Goal: Communication & Community: Connect with others

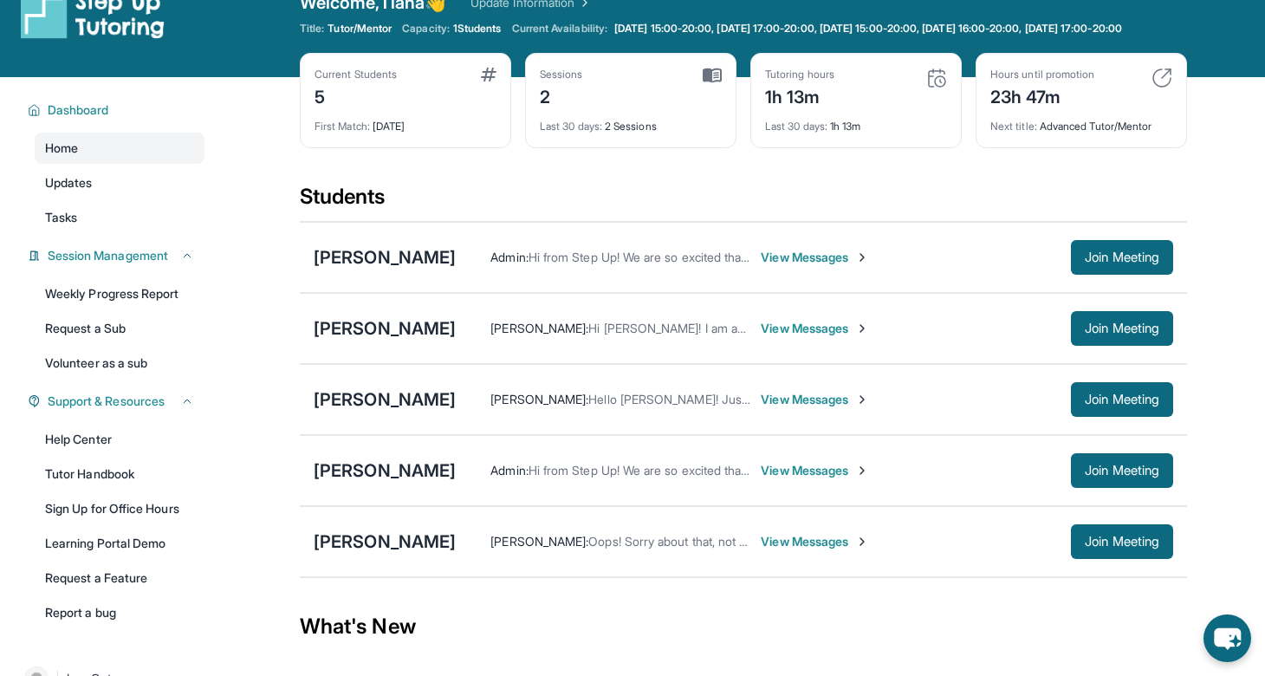
scroll to position [35, 0]
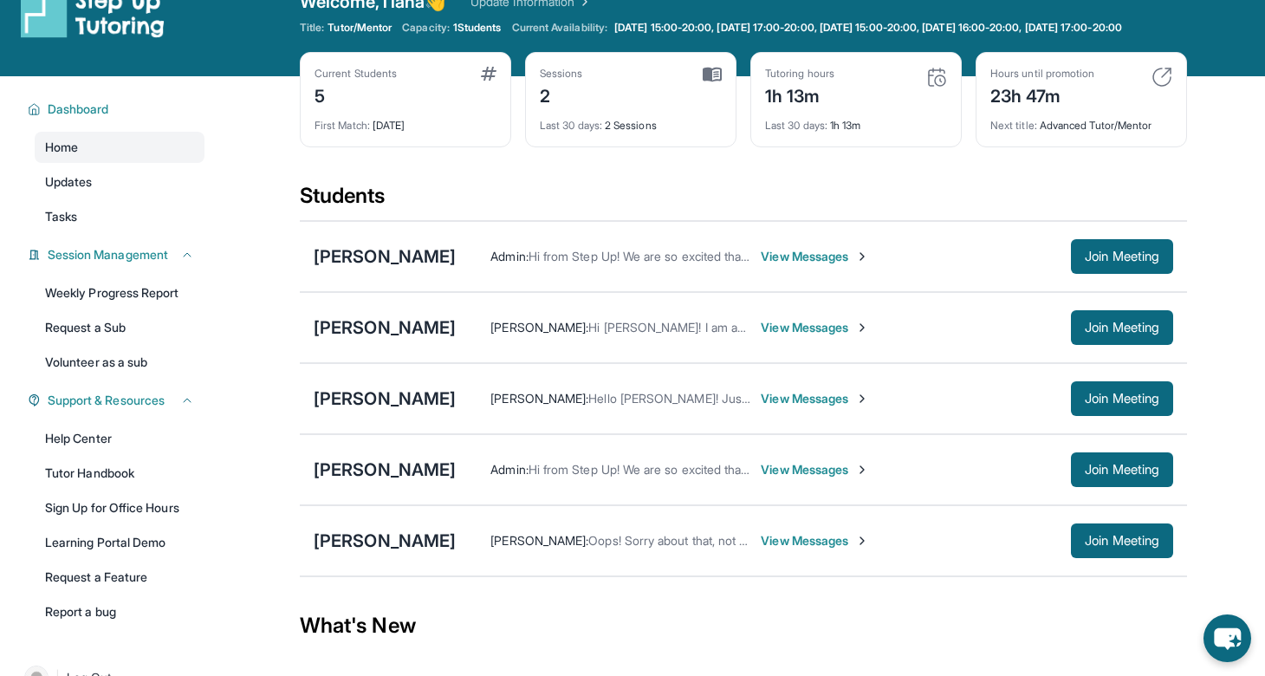
click at [762, 336] on span "View Messages" at bounding box center [815, 327] width 108 height 17
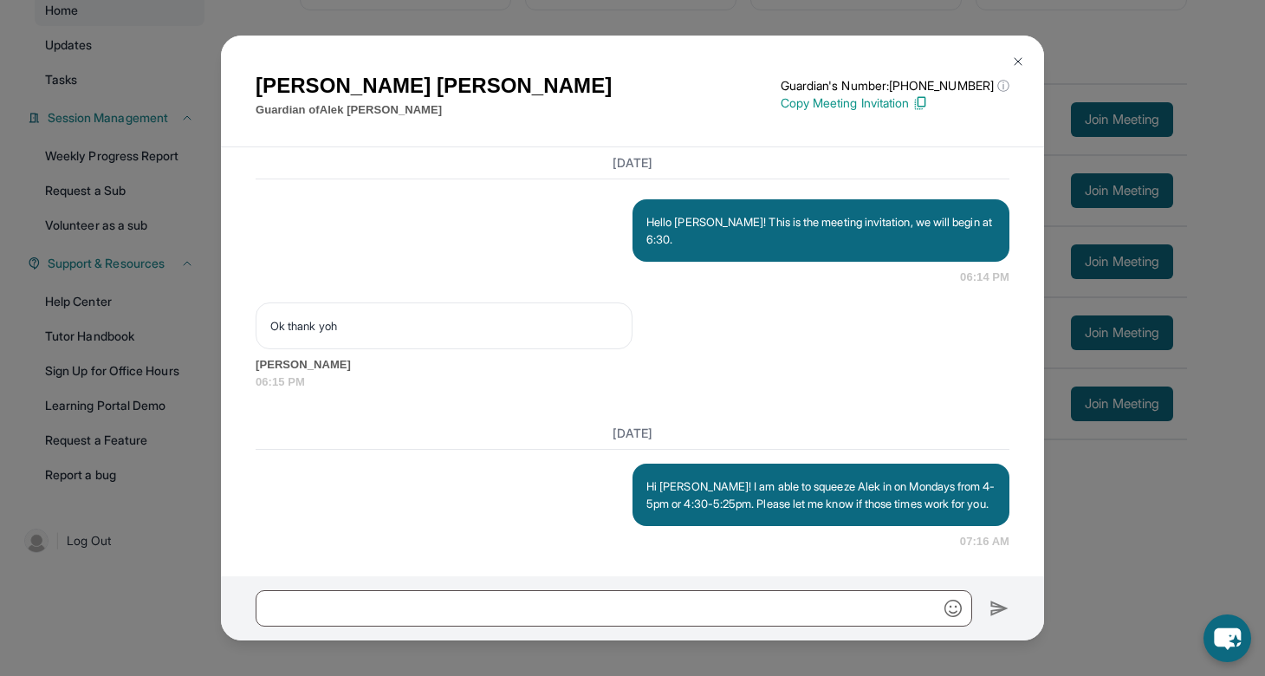
scroll to position [2844, 0]
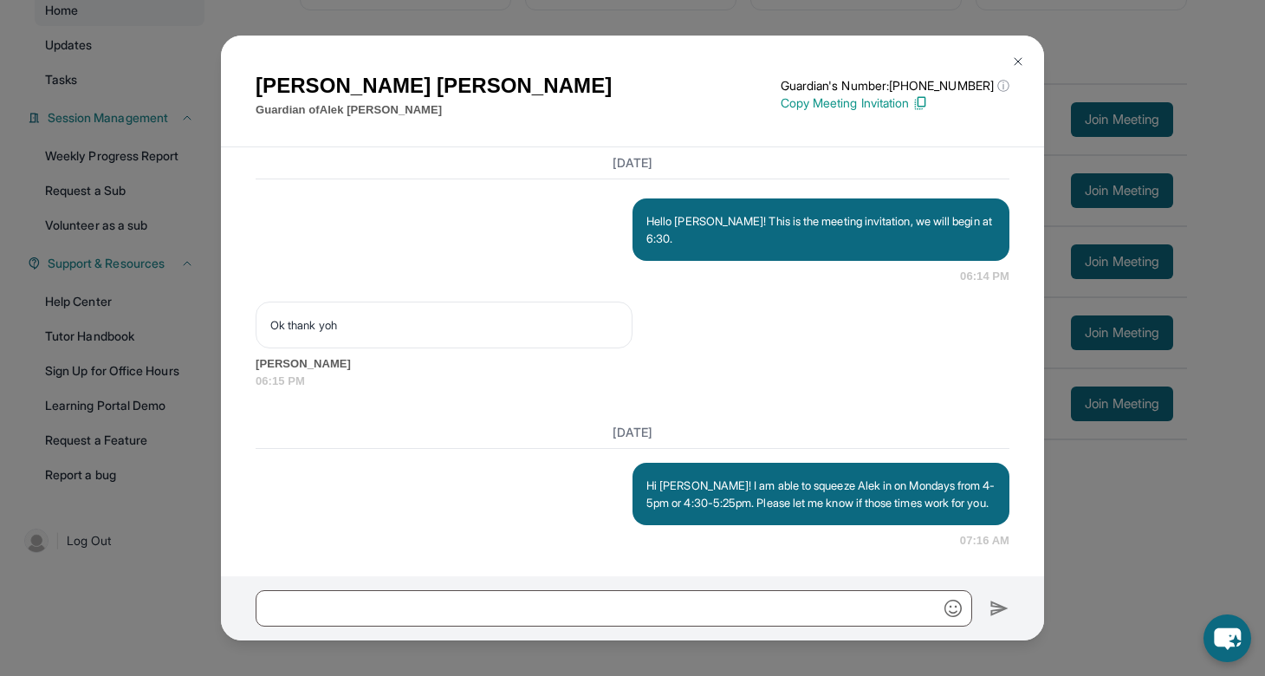
click at [1014, 61] on img at bounding box center [1018, 62] width 14 height 14
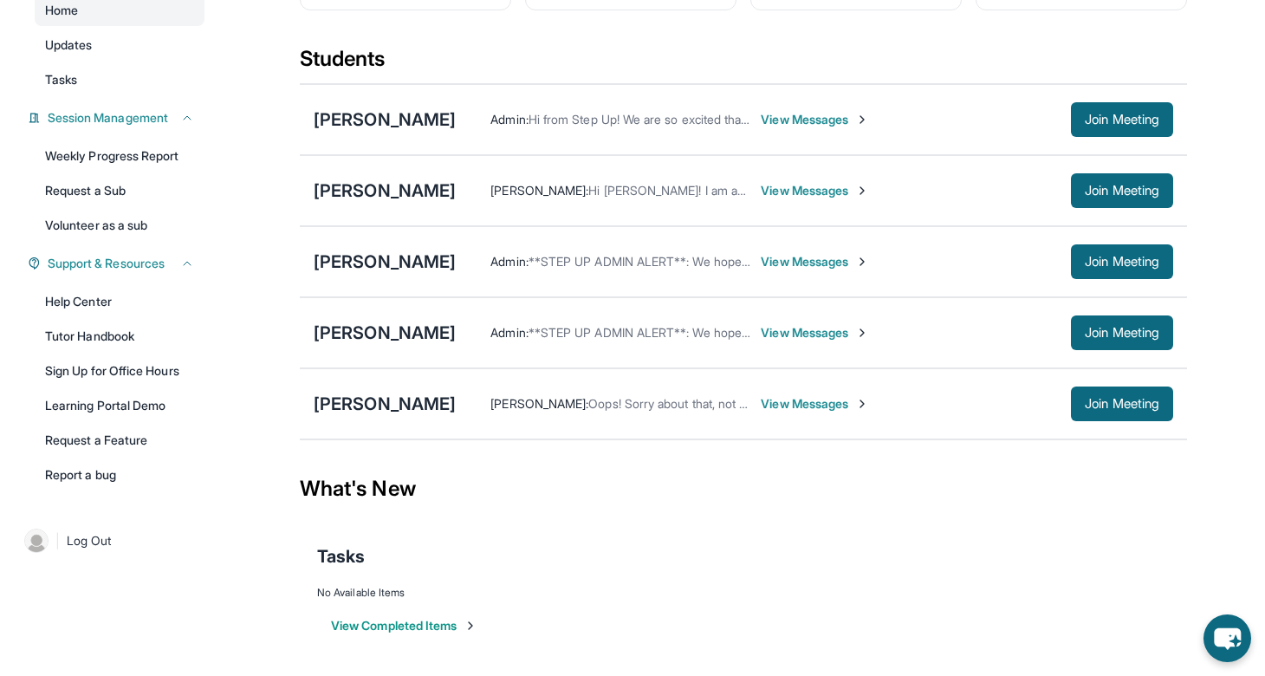
click at [772, 410] on span "View Messages" at bounding box center [815, 403] width 108 height 17
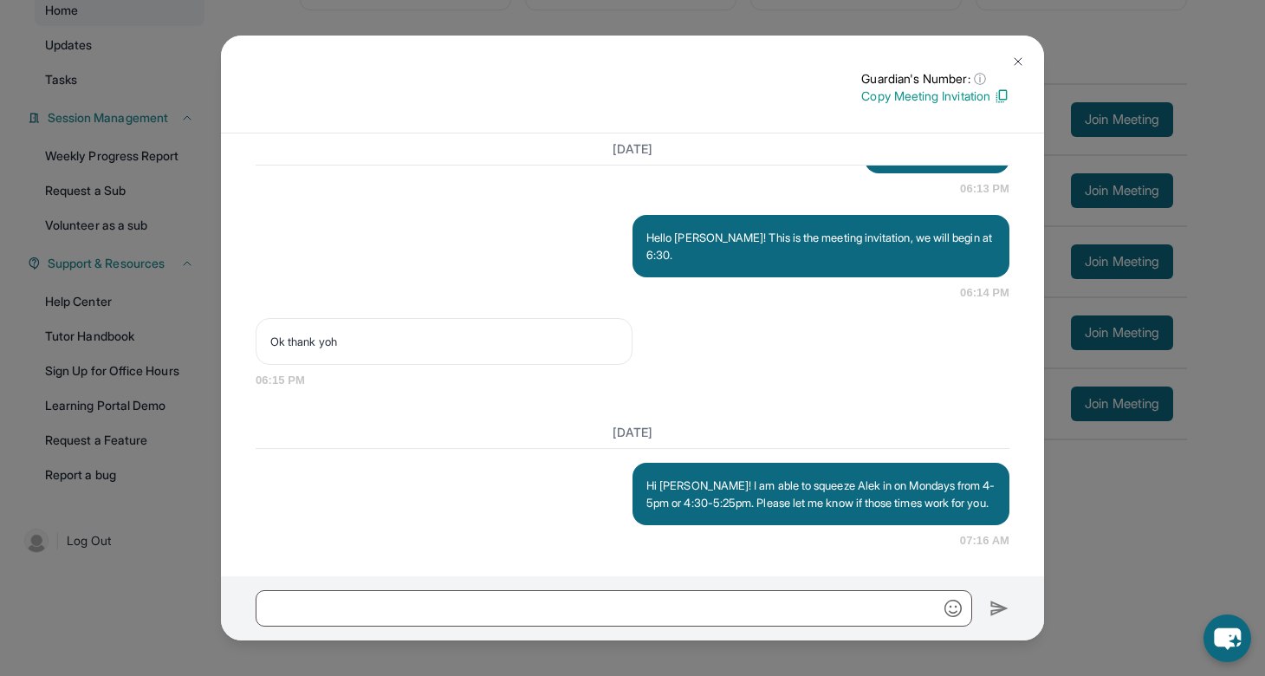
scroll to position [2763, 0]
click at [1020, 62] on img at bounding box center [1018, 62] width 14 height 14
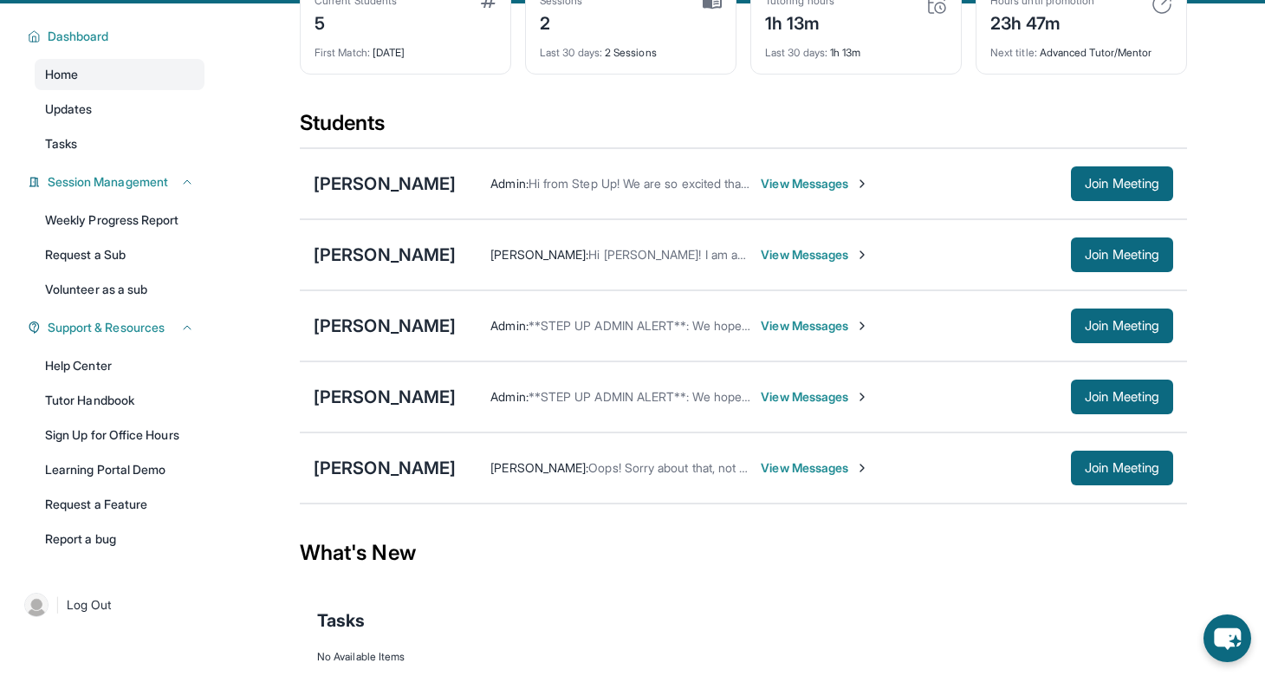
scroll to position [137, 0]
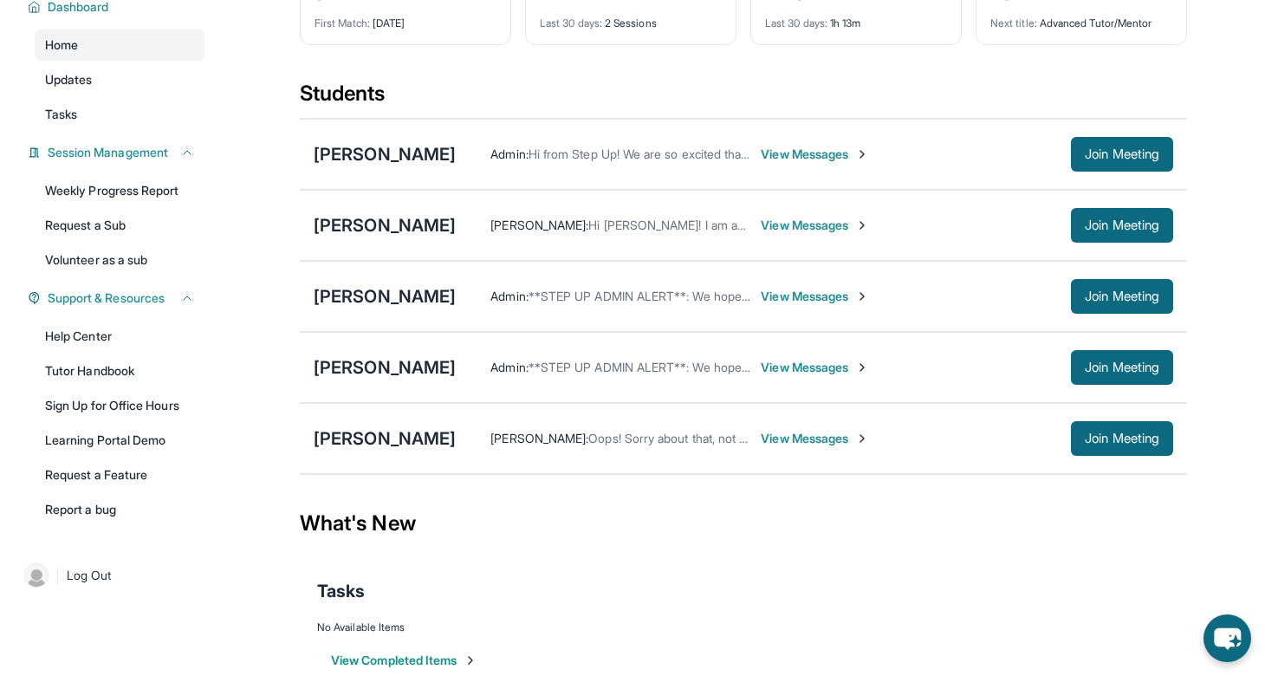
click at [761, 447] on span "View Messages" at bounding box center [815, 438] width 108 height 17
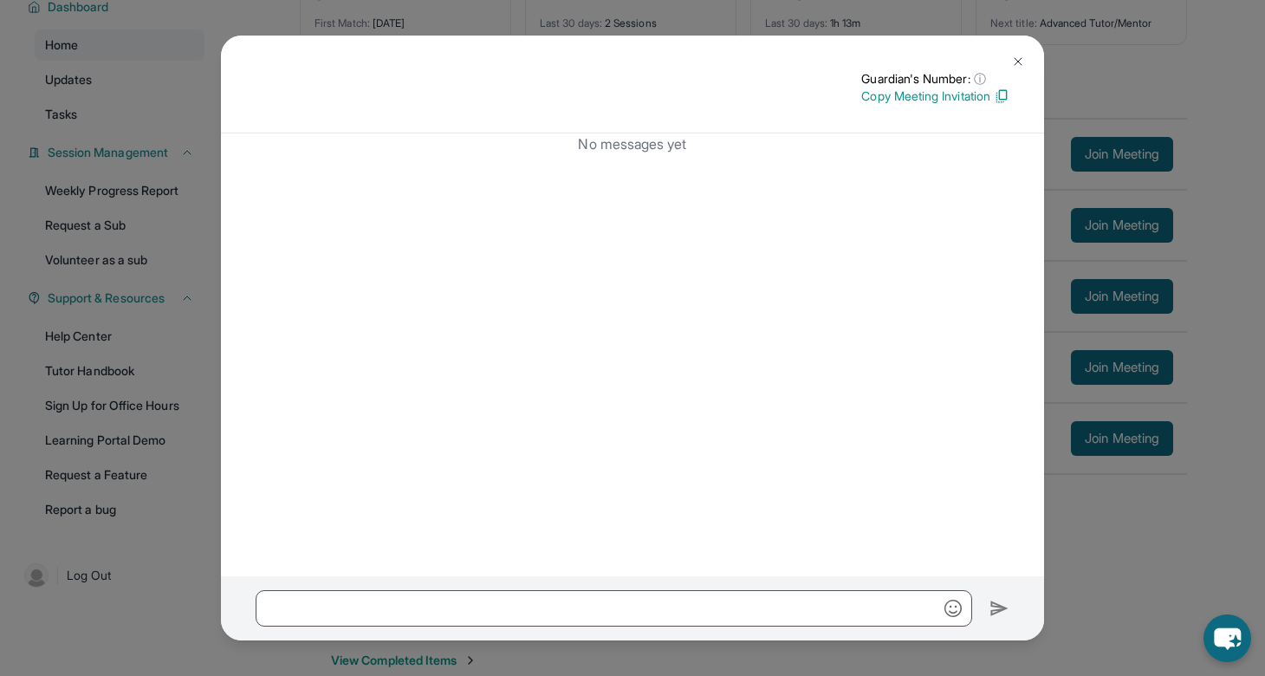
click at [1016, 56] on img at bounding box center [1018, 62] width 14 height 14
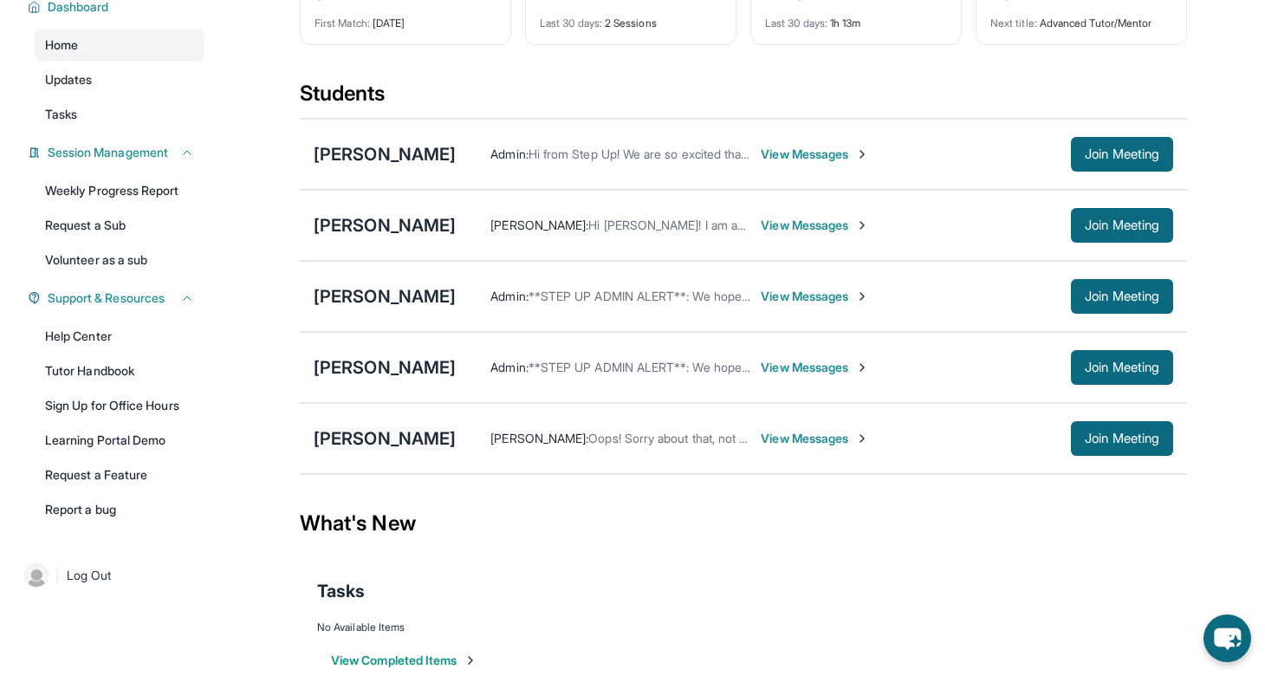
click at [421, 450] on div "[PERSON_NAME]" at bounding box center [385, 438] width 142 height 24
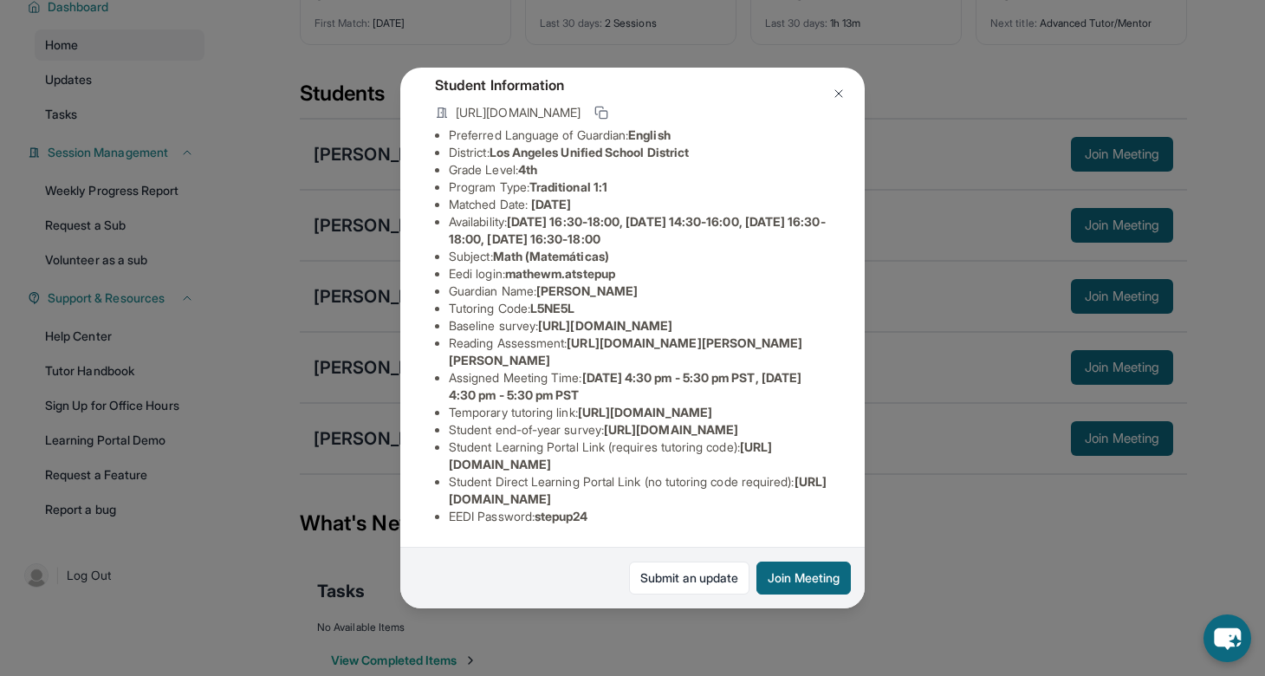
scroll to position [203, 0]
click at [843, 95] on img at bounding box center [839, 94] width 14 height 14
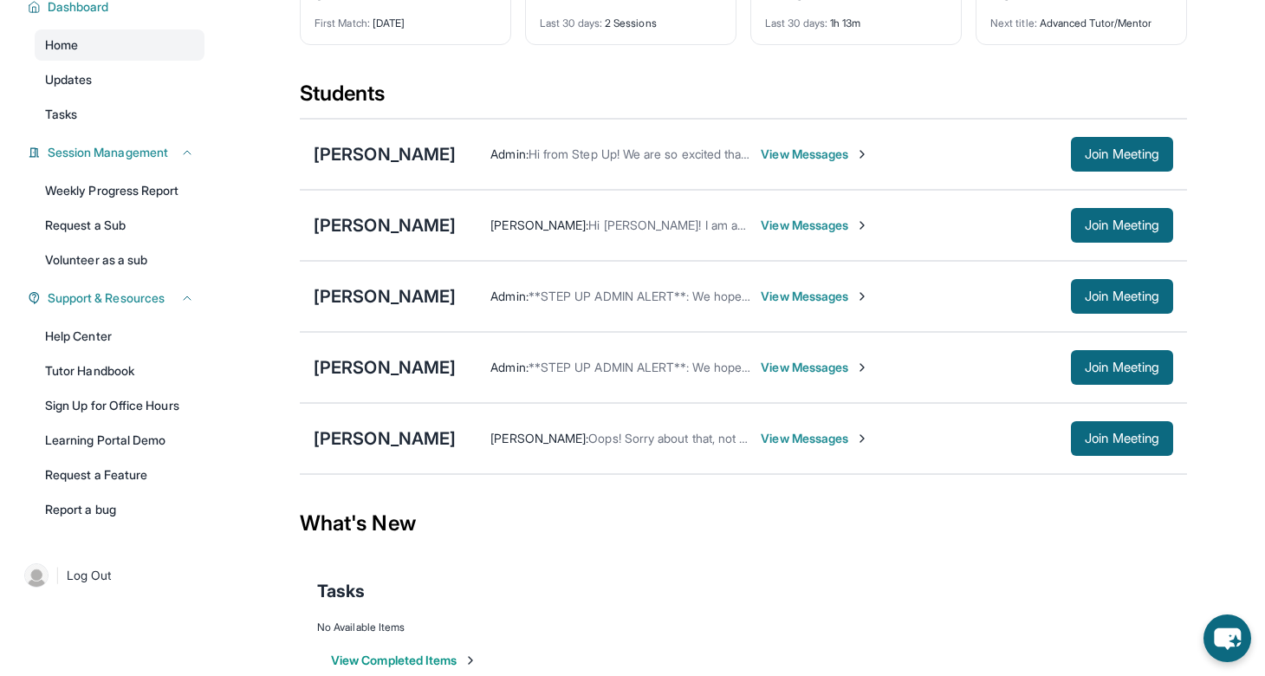
click at [789, 447] on span "View Messages" at bounding box center [815, 438] width 108 height 17
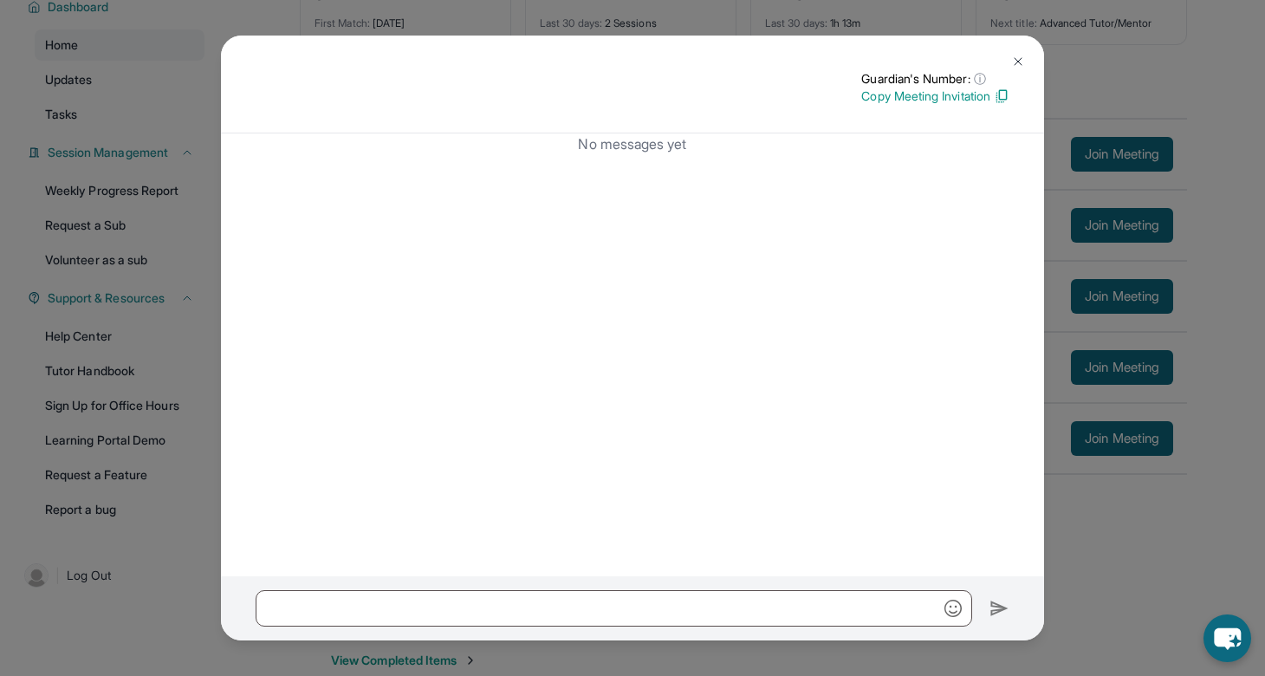
scroll to position [185, 0]
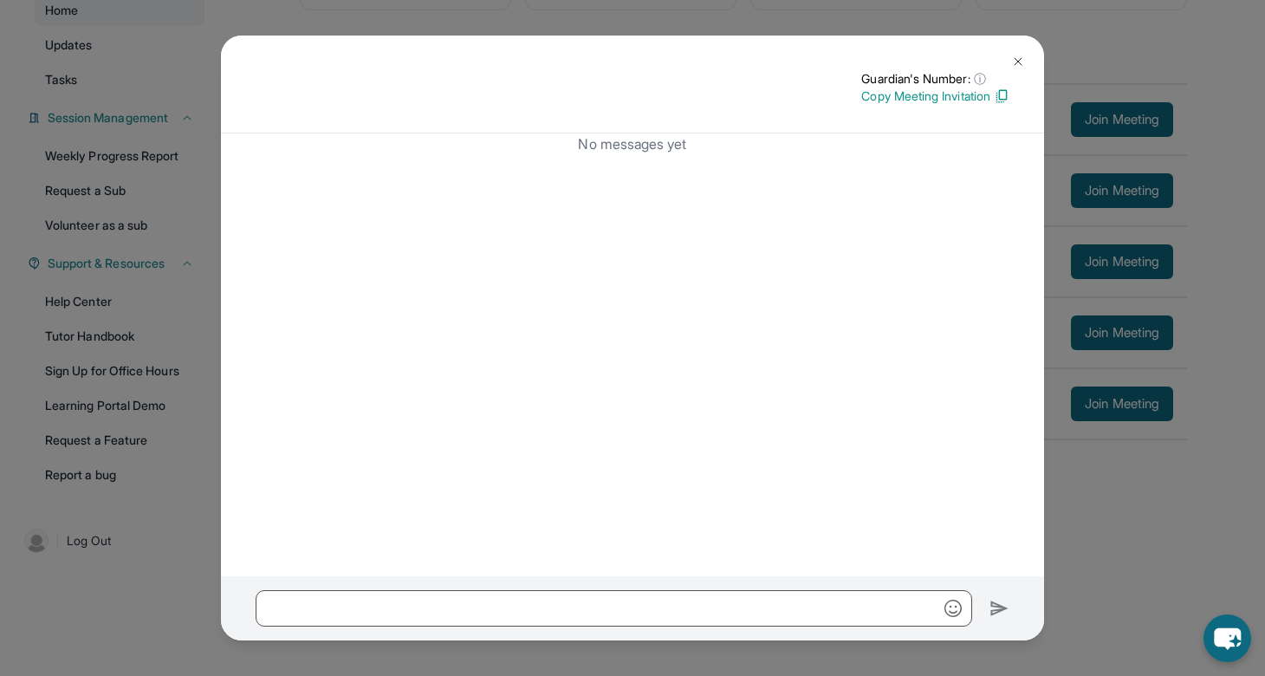
click at [1019, 59] on img at bounding box center [1018, 62] width 14 height 14
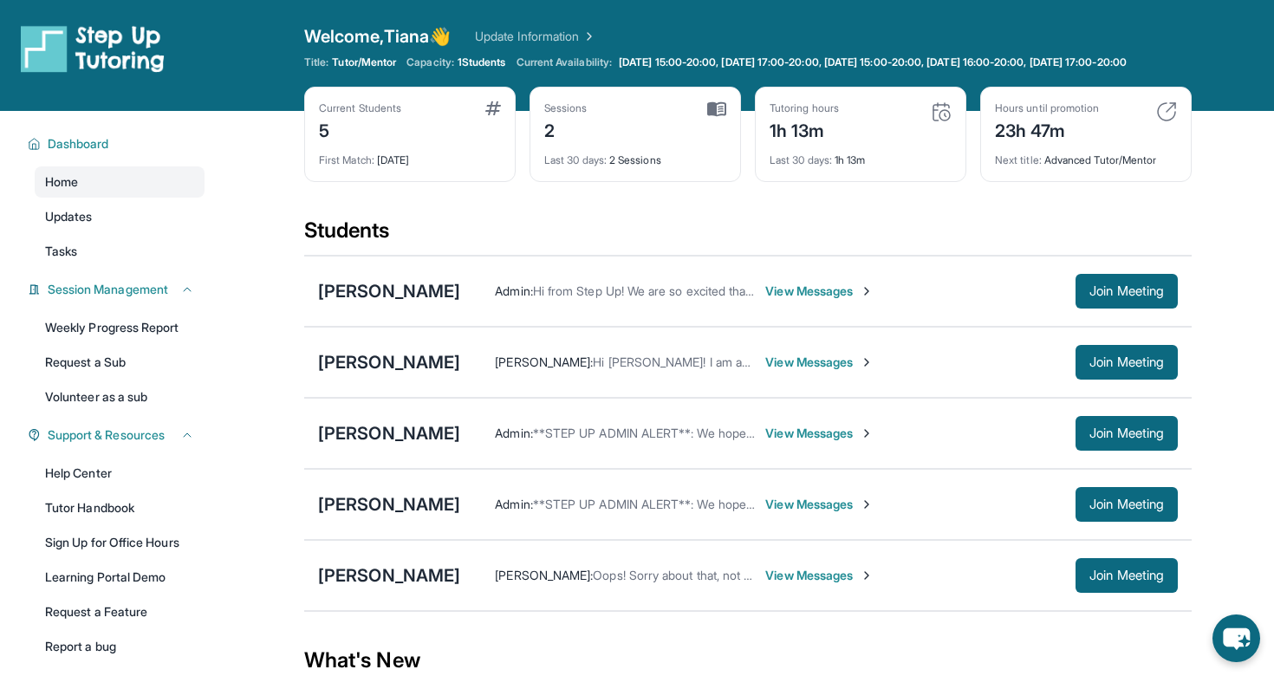
click at [765, 584] on span "View Messages" at bounding box center [819, 575] width 108 height 17
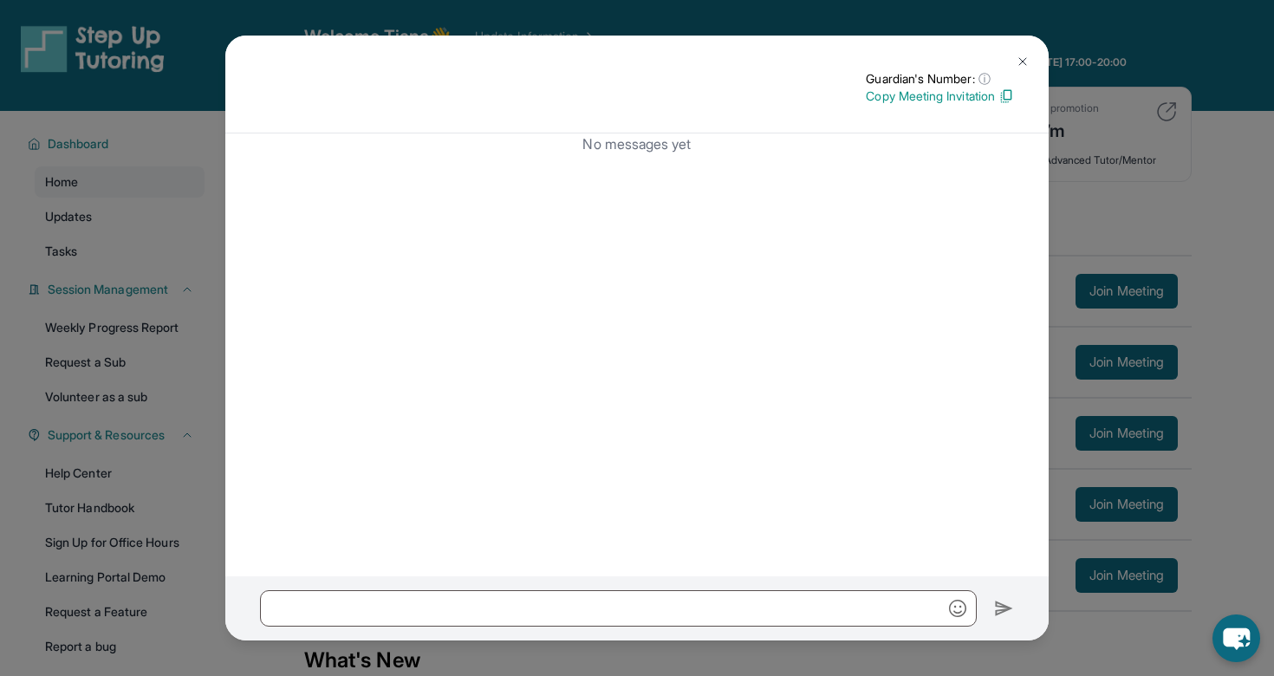
click at [1023, 67] on img at bounding box center [1022, 62] width 14 height 14
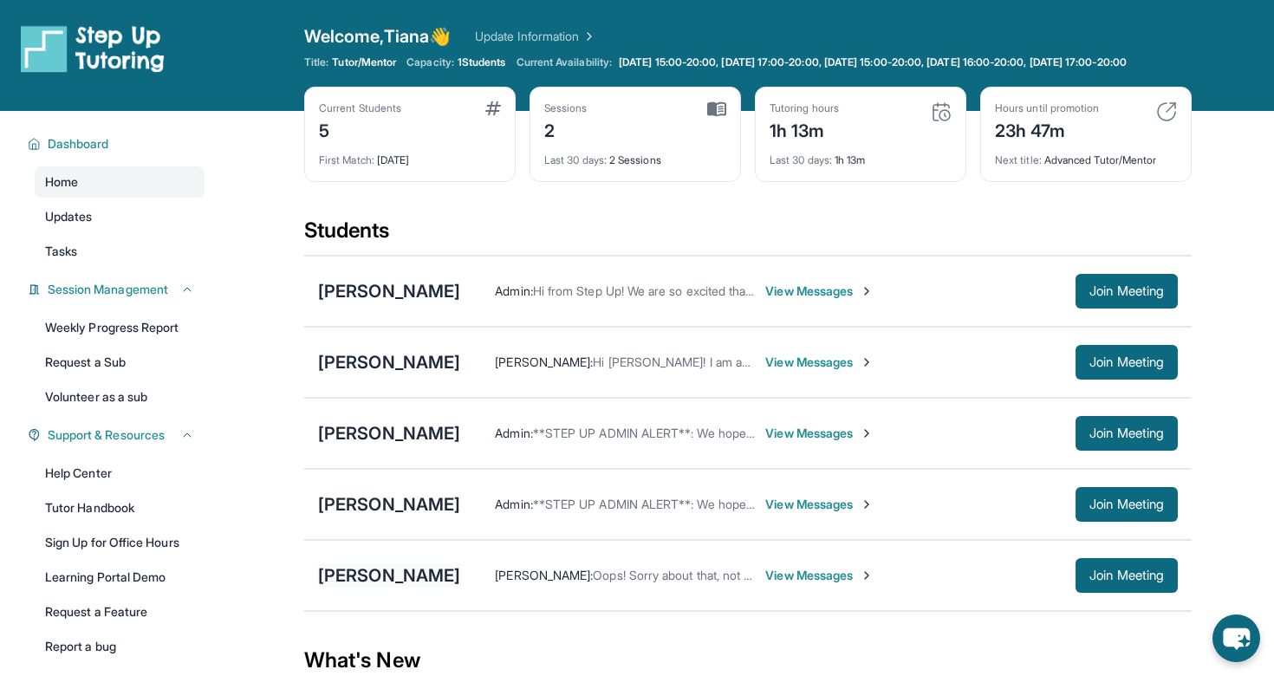
click at [392, 581] on div "[PERSON_NAME]" at bounding box center [389, 575] width 142 height 24
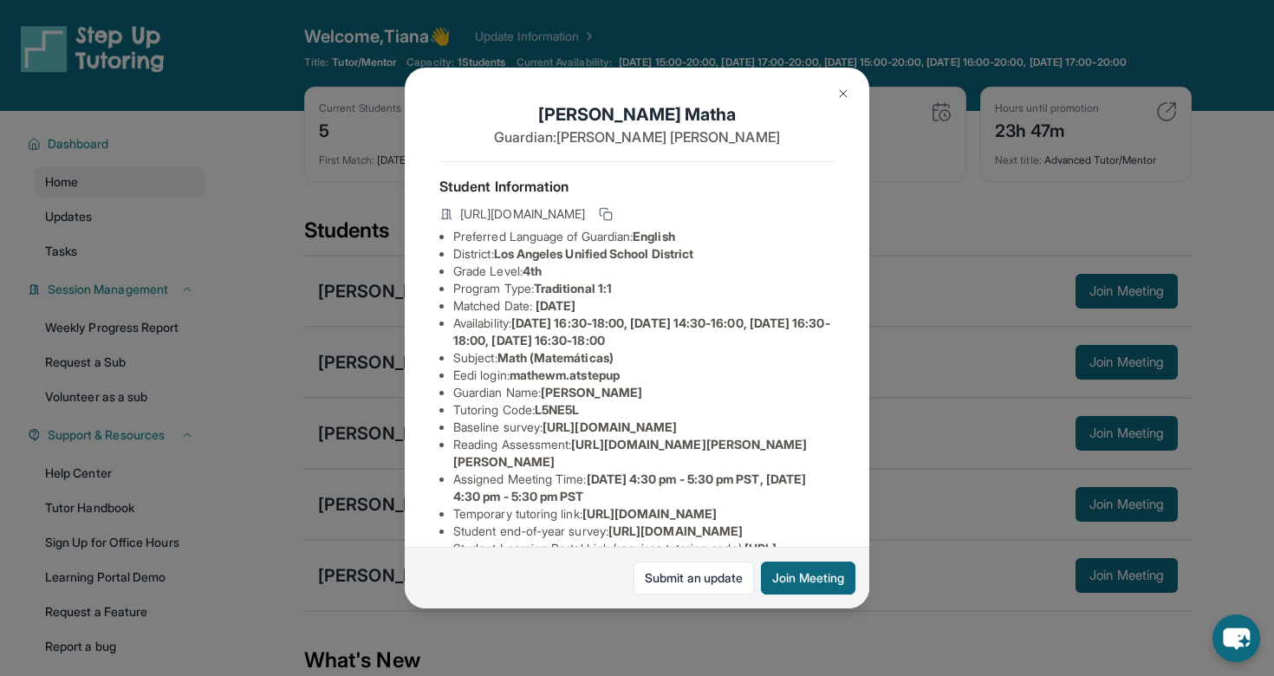
click at [585, 315] on li "Availability: [DATE] 16:30-18:00, [DATE] 14:30-16:00, [DATE] 16:30-18:00, [DATE…" at bounding box center [643, 332] width 381 height 35
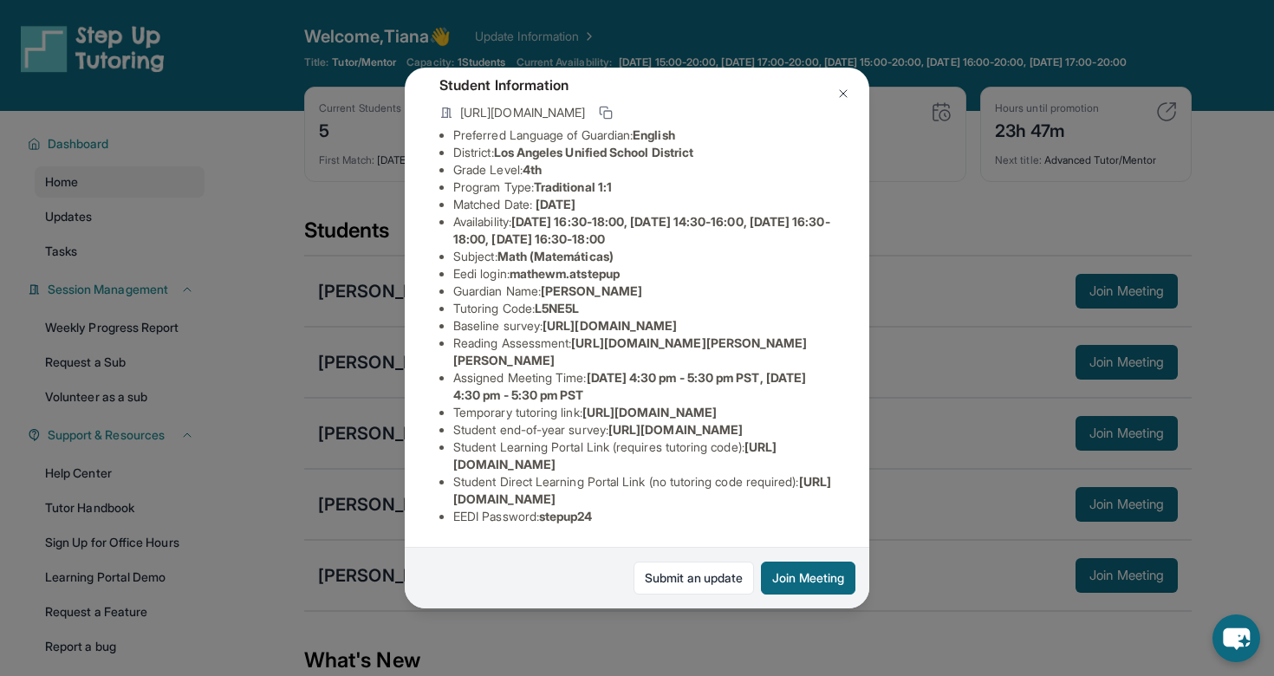
scroll to position [202, 0]
drag, startPoint x: 583, startPoint y: 294, endPoint x: 820, endPoint y: 305, distance: 236.8
click at [807, 335] on span "[URL][DOMAIN_NAME][PERSON_NAME][PERSON_NAME]" at bounding box center [630, 351] width 354 height 32
copy span "[URL][DOMAIN_NAME][PERSON_NAME][PERSON_NAME]"
click at [832, 369] on li "Assigned Meeting Time : [DATE] 4:30 pm - 5:30 pm PST, [DATE] 4:30 pm - 5:30 pm …" at bounding box center [643, 386] width 381 height 35
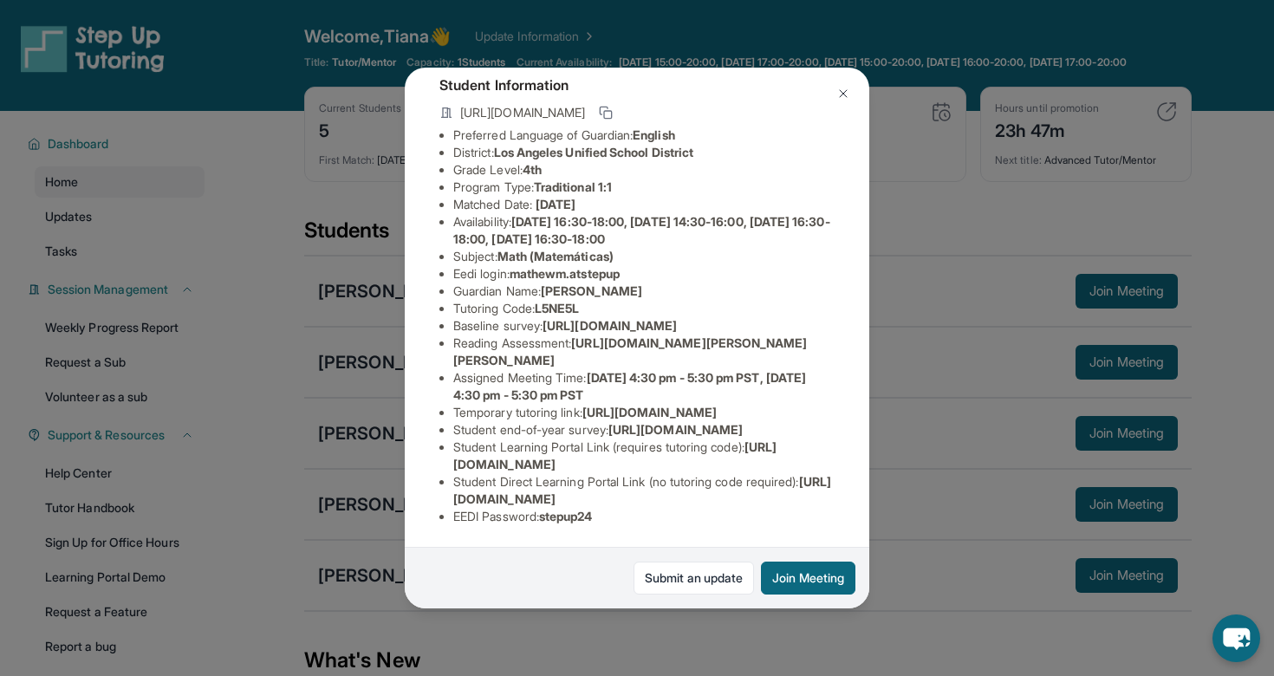
click at [840, 86] on button at bounding box center [843, 93] width 35 height 35
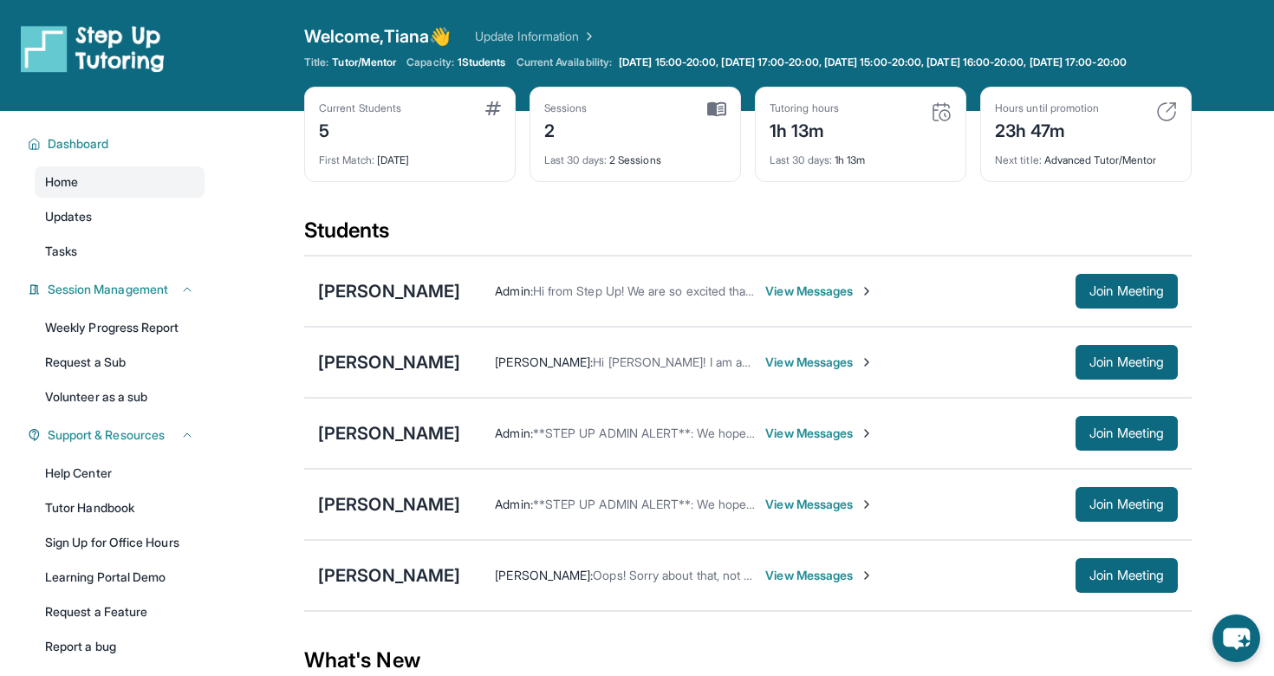
click at [792, 583] on span "View Messages" at bounding box center [819, 575] width 108 height 17
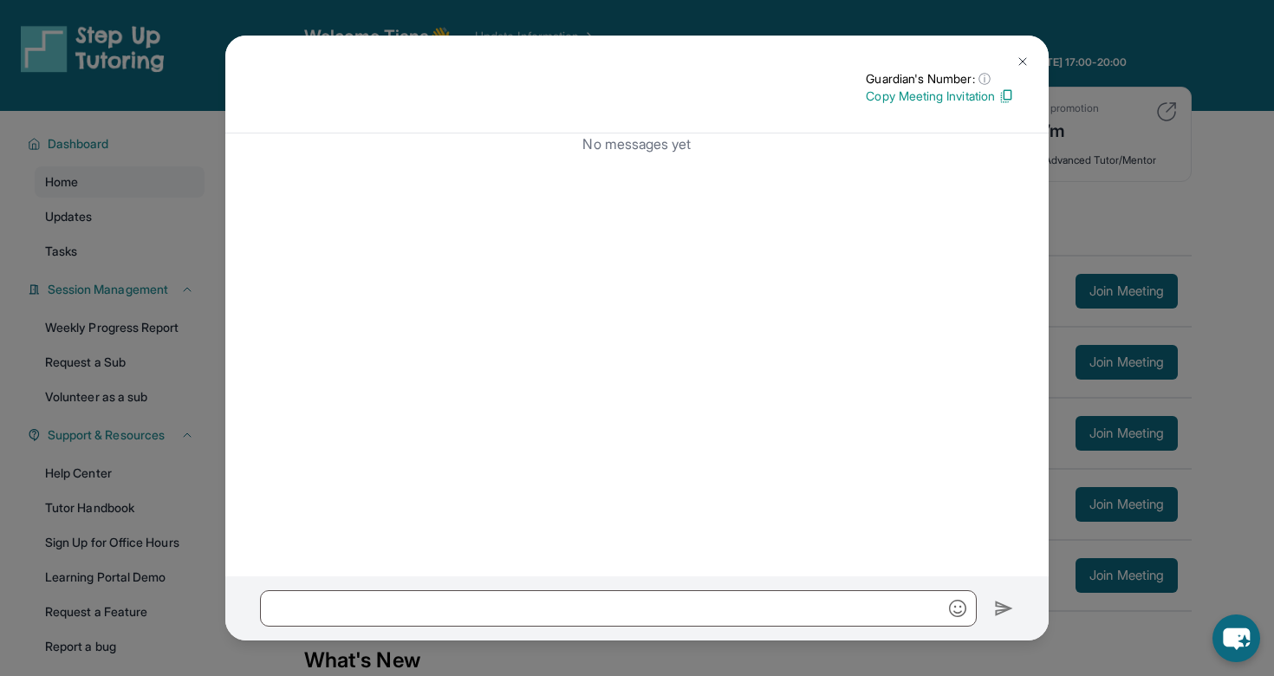
click at [1023, 65] on img at bounding box center [1022, 62] width 14 height 14
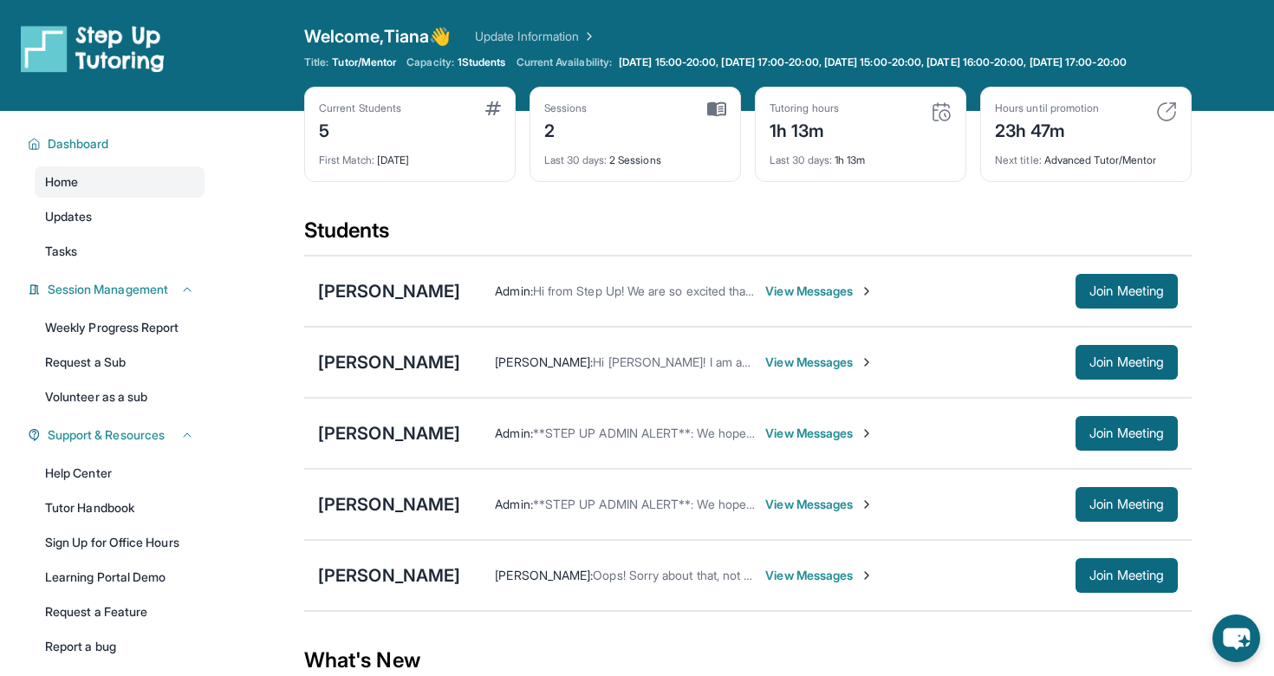
click at [781, 584] on span "View Messages" at bounding box center [819, 575] width 108 height 17
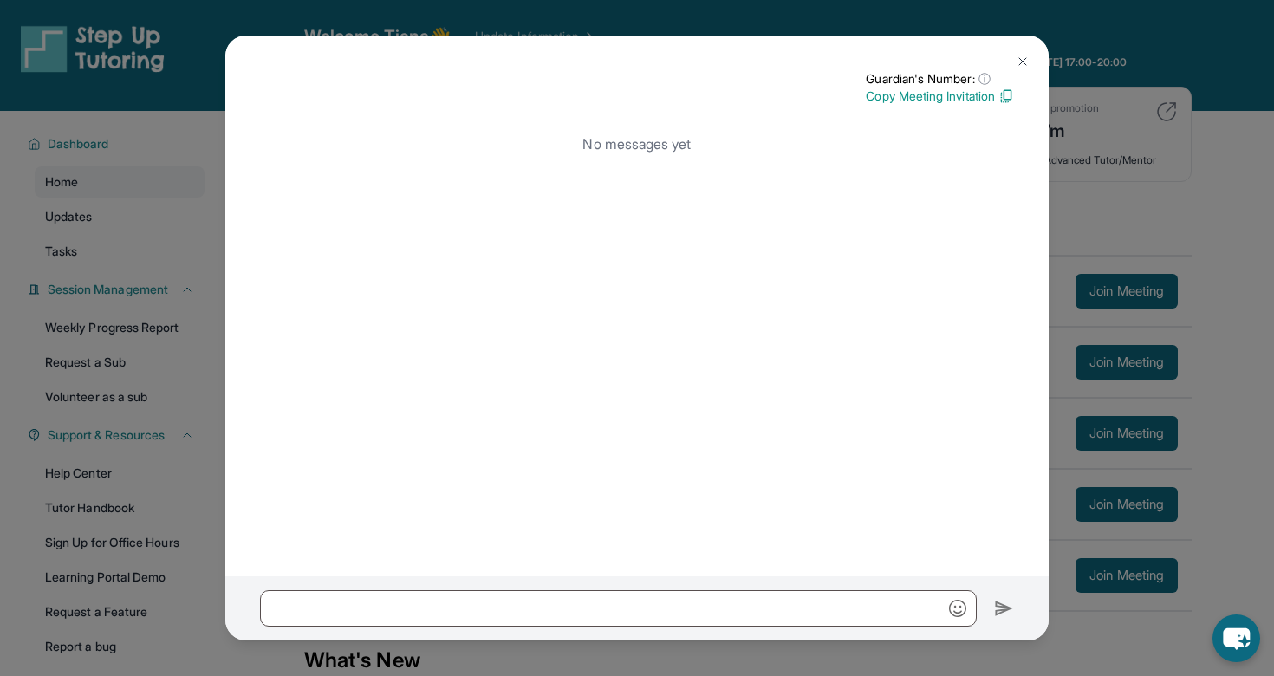
click at [1017, 53] on button at bounding box center [1022, 61] width 35 height 35
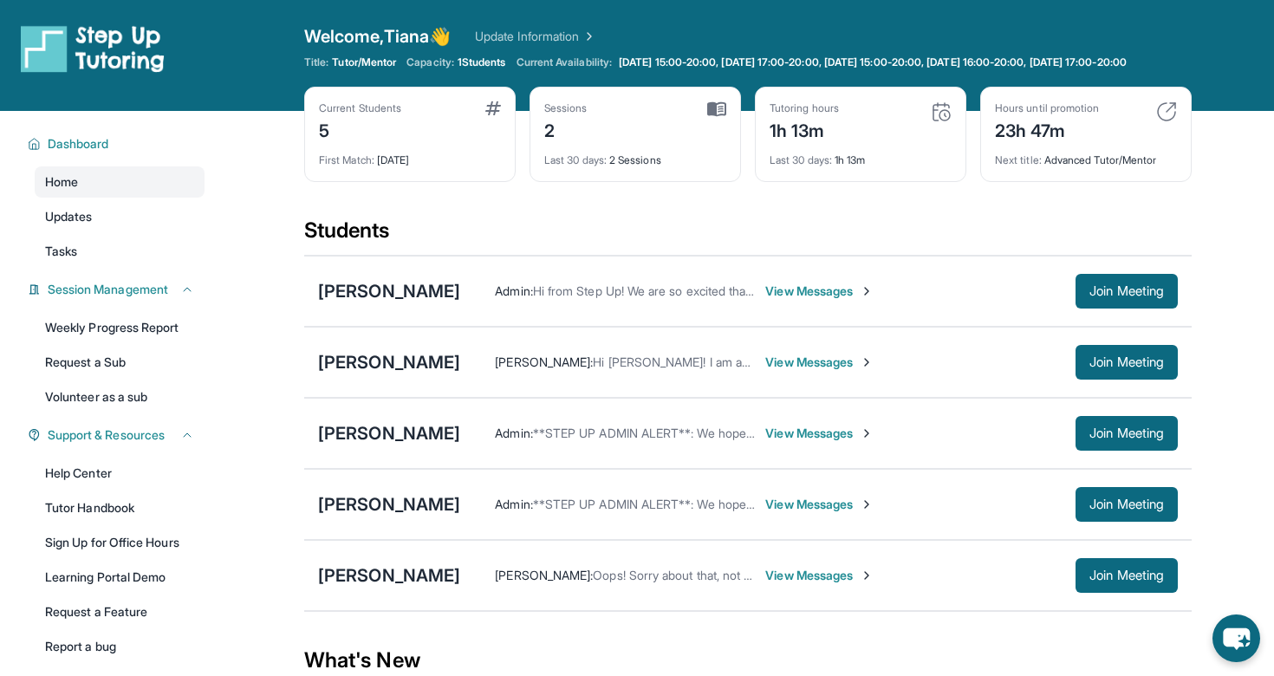
click at [934, 242] on div "Students" at bounding box center [747, 236] width 887 height 38
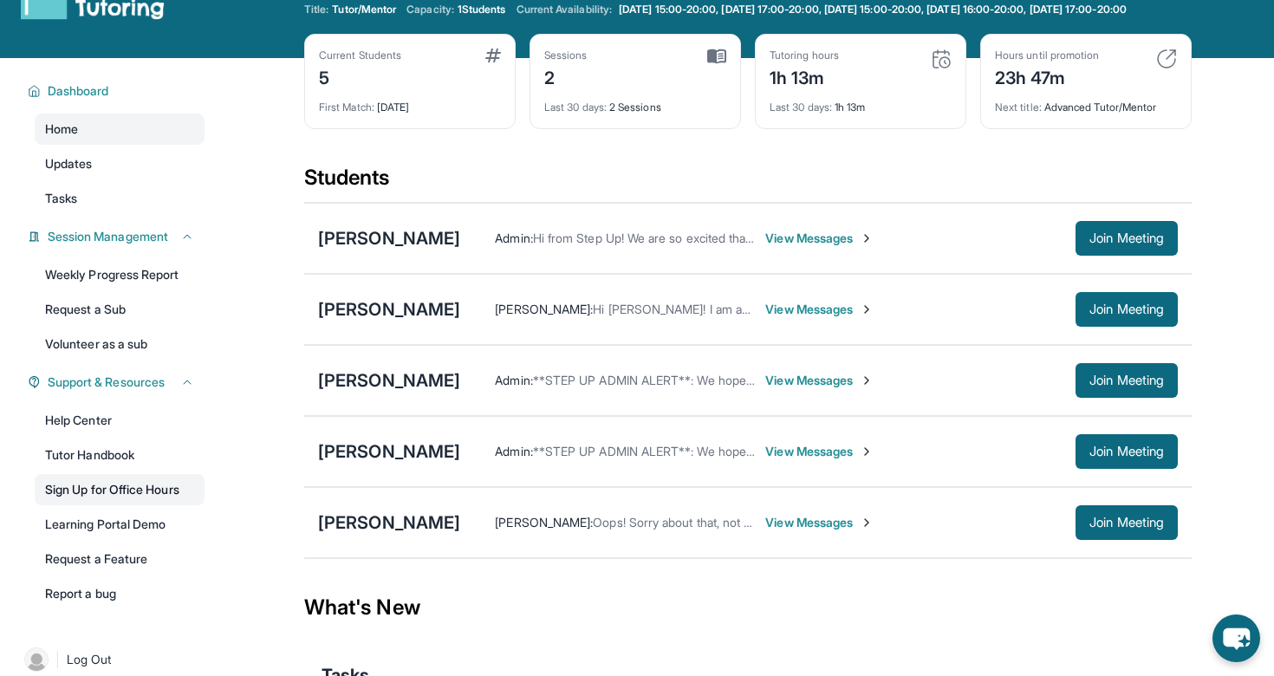
scroll to position [60, 0]
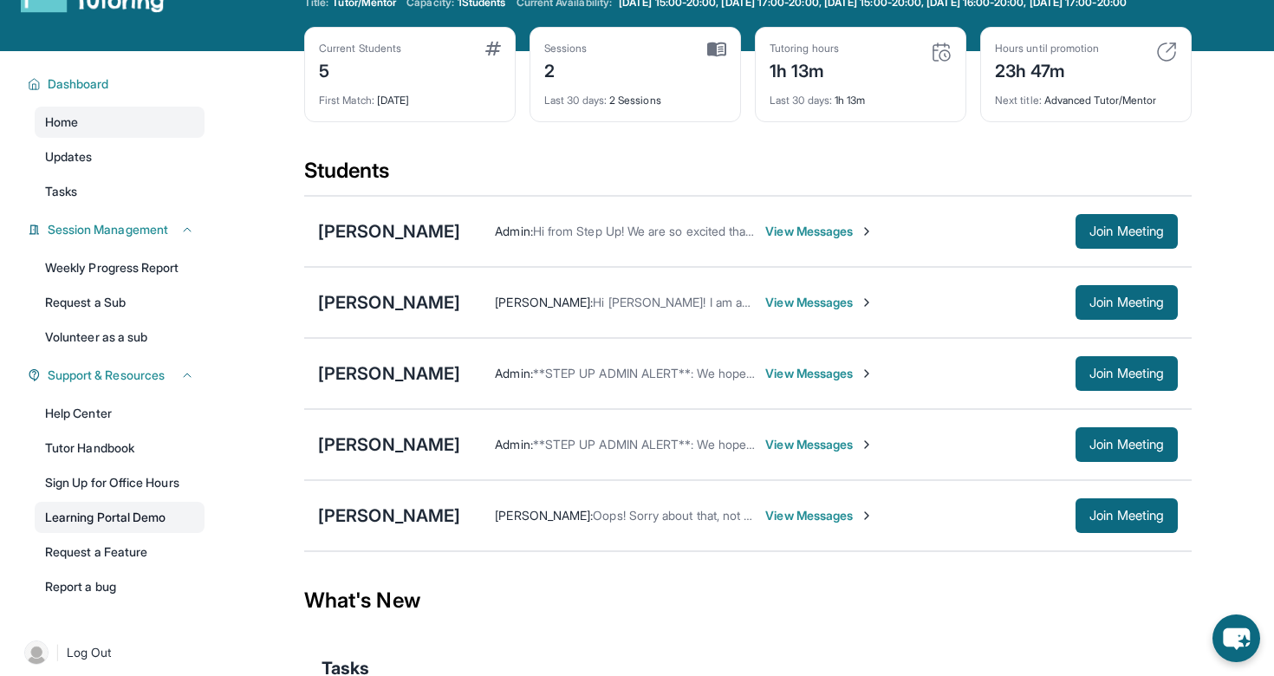
click at [133, 528] on link "Learning Portal Demo" at bounding box center [120, 517] width 170 height 31
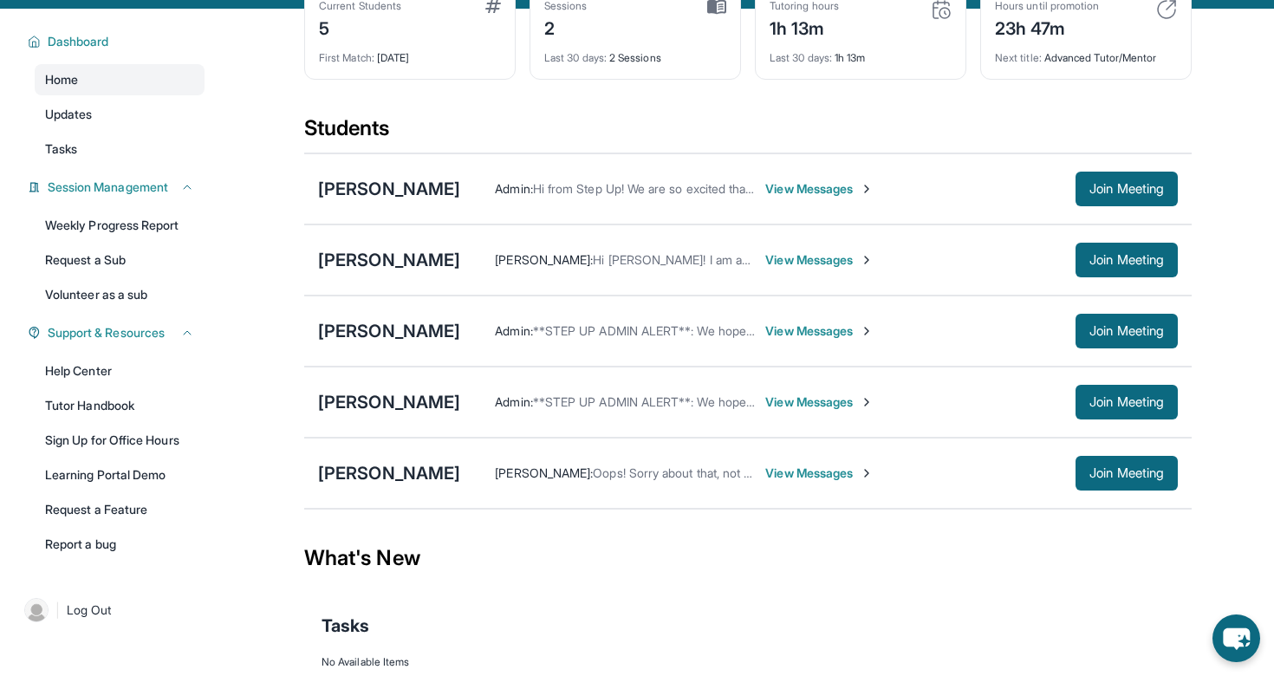
scroll to position [114, 0]
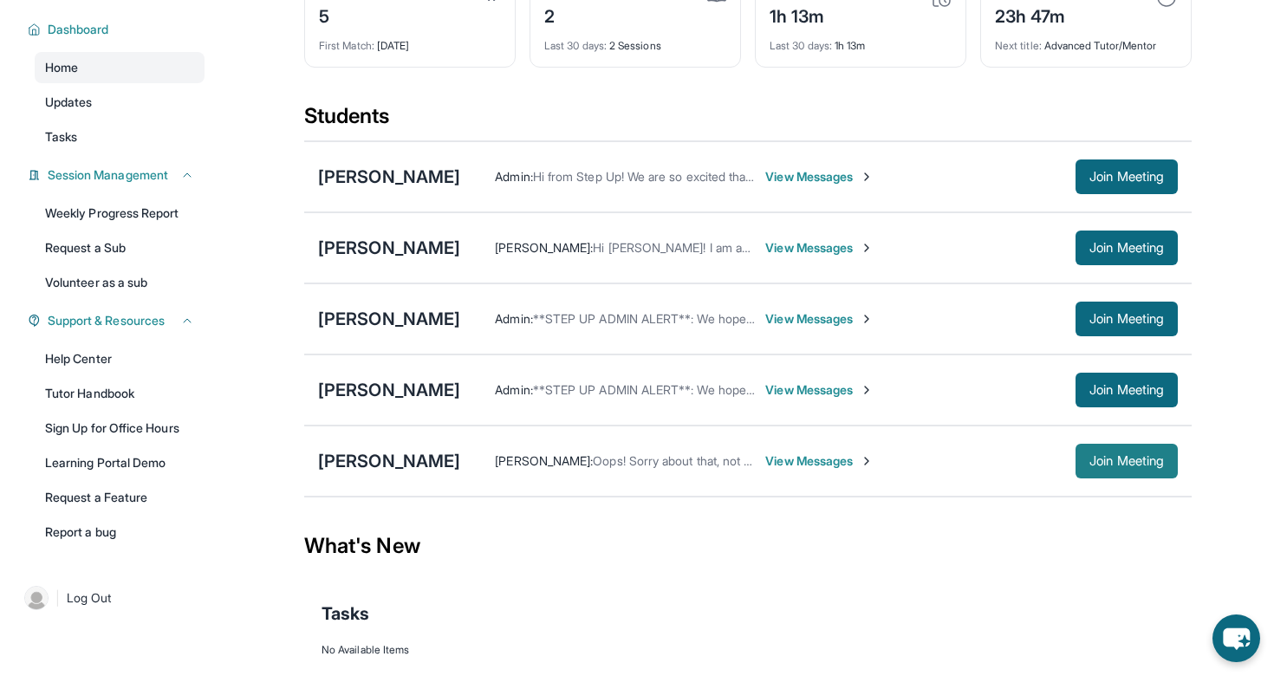
click at [1132, 478] on button "Join Meeting" at bounding box center [1126, 461] width 102 height 35
